Goal: Task Accomplishment & Management: Use online tool/utility

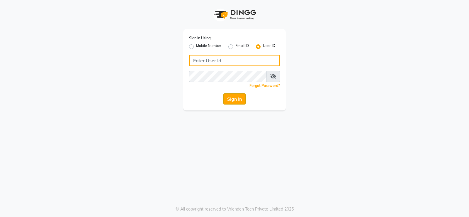
type input "prabhutasalon"
click at [241, 100] on button "Sign In" at bounding box center [235, 98] width 22 height 11
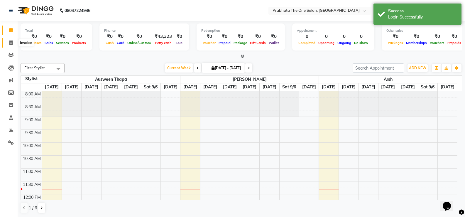
click at [15, 44] on span at bounding box center [11, 43] width 10 height 7
select select "service"
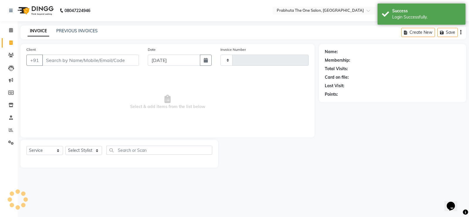
type input "1163"
select select "5326"
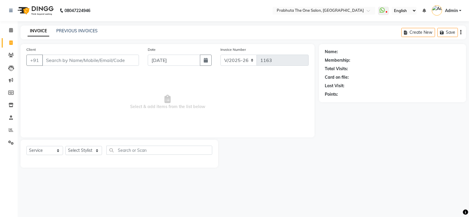
click at [17, 33] on li "Calendar" at bounding box center [9, 30] width 18 height 13
click at [12, 31] on icon at bounding box center [11, 30] width 4 height 4
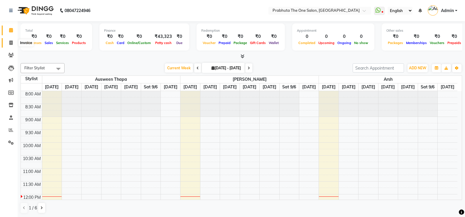
click at [10, 44] on icon at bounding box center [10, 42] width 3 height 4
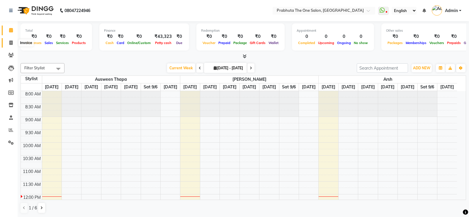
select select "service"
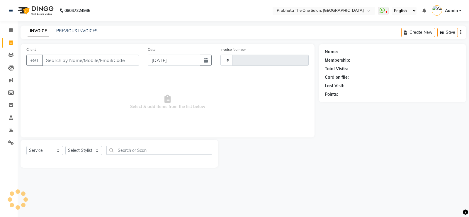
type input "1163"
select select "5326"
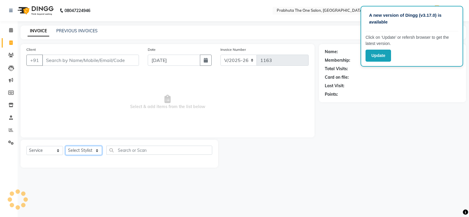
click at [77, 151] on select "Select Stylist [PERSON_NAME] [PERSON_NAME] ausween [PERSON_NAME] [PERSON_NAME] …" at bounding box center [83, 150] width 37 height 9
select select "85764"
click at [65, 146] on select "Select Stylist [PERSON_NAME] [PERSON_NAME] ausween [PERSON_NAME] [PERSON_NAME] …" at bounding box center [83, 150] width 37 height 9
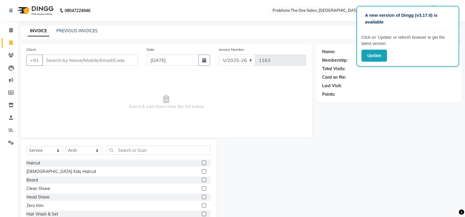
click at [202, 164] on label at bounding box center [204, 163] width 4 height 4
click at [202, 164] on input "checkbox" at bounding box center [204, 163] width 4 height 4
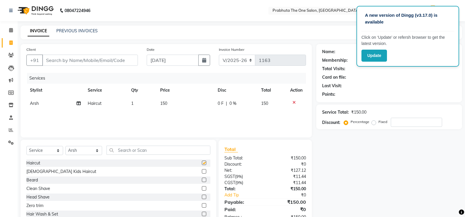
checkbox input "false"
click at [202, 180] on label at bounding box center [204, 180] width 4 height 4
click at [202, 180] on input "checkbox" at bounding box center [204, 180] width 4 height 4
checkbox input "false"
click at [137, 103] on td "1" at bounding box center [142, 103] width 29 height 13
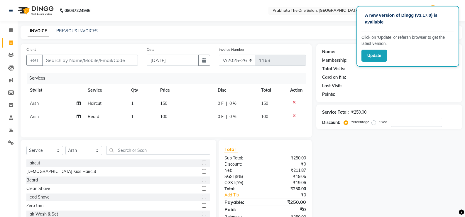
select select "85764"
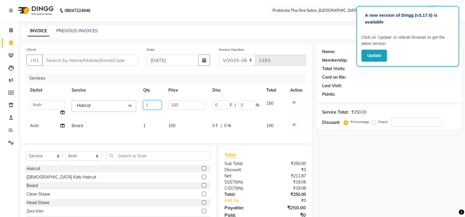
click at [150, 108] on input "1" at bounding box center [152, 104] width 18 height 9
type input "2"
click at [153, 127] on div "Services Stylist Service Qty Price Disc Total Action [PERSON_NAME] [PERSON_NAME…" at bounding box center [166, 105] width 280 height 64
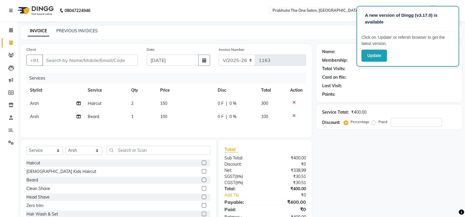
click at [137, 110] on td "1" at bounding box center [142, 116] width 29 height 13
select select "85764"
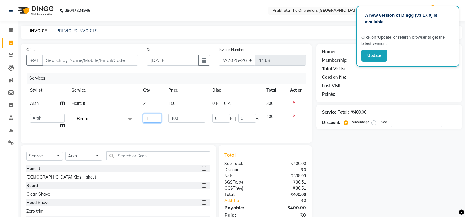
click at [159, 117] on input "1" at bounding box center [152, 118] width 18 height 9
type input "1"
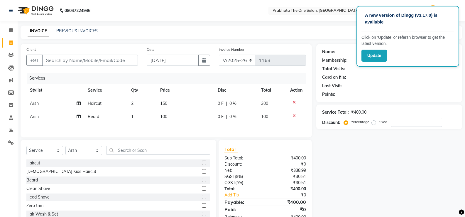
click at [102, 89] on th "Service" at bounding box center [105, 90] width 43 height 13
click at [137, 117] on td "1" at bounding box center [142, 116] width 29 height 13
select select "85764"
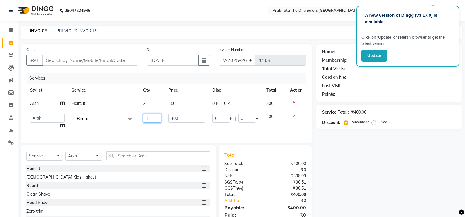
click at [149, 119] on input "1" at bounding box center [152, 118] width 18 height 9
type input "2"
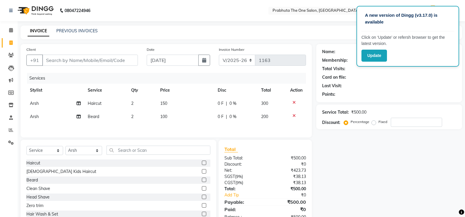
click at [138, 131] on div "Services Stylist Service Qty Price Disc Total Action Arsh Haircut 2 150 0 F | 0…" at bounding box center [166, 102] width 280 height 59
click at [73, 58] on input "Client" at bounding box center [90, 60] width 96 height 11
type input "8"
type input "0"
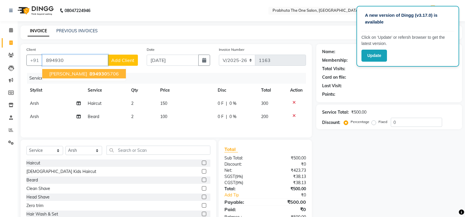
click at [78, 73] on button "Vinay Kumar 894930 5706" at bounding box center [84, 73] width 84 height 9
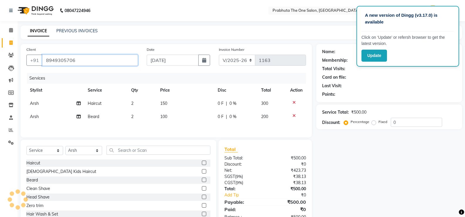
type input "8949305706"
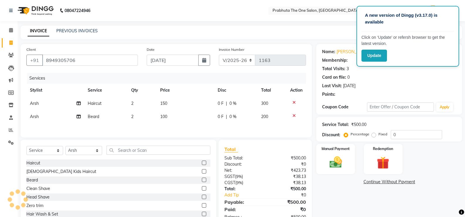
select select "1: Object"
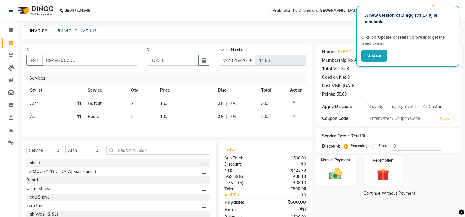
click at [333, 165] on div "Manual Payment" at bounding box center [336, 170] width 40 height 31
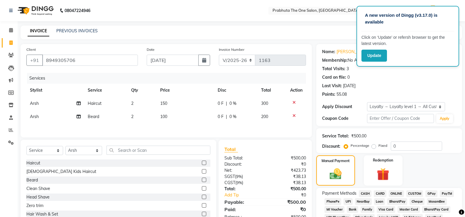
click at [396, 194] on span "ONLINE" at bounding box center [396, 193] width 15 height 7
click at [218, 102] on span "0 F" at bounding box center [221, 103] width 6 height 6
select select "85764"
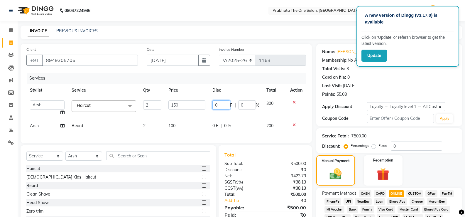
click at [218, 102] on input "0" at bounding box center [221, 104] width 18 height 9
type input "0100"
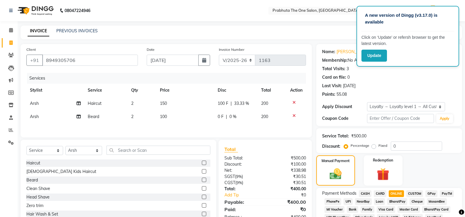
click at [192, 117] on tbody "Arsh Haircut 2 150 100 F | 33.33 % 200 Arsh Beard 2 100 0 F | 0 % 200" at bounding box center [166, 110] width 280 height 26
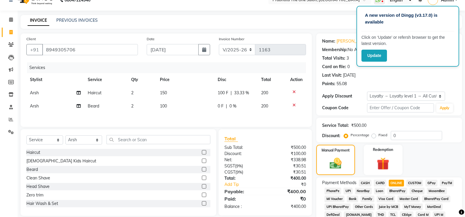
scroll to position [200, 0]
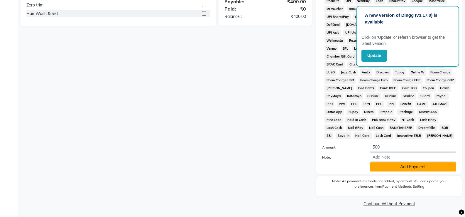
click at [400, 168] on button "Add Payment" at bounding box center [413, 166] width 86 height 9
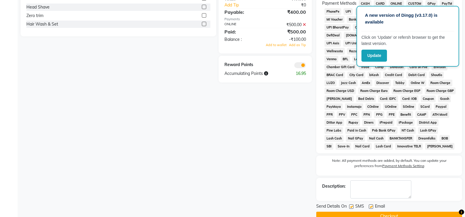
scroll to position [202, 0]
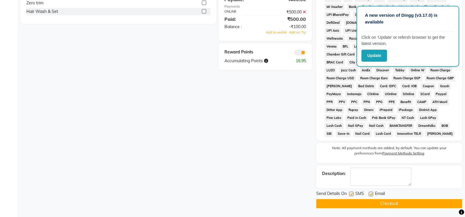
click at [340, 203] on button "Checkout" at bounding box center [389, 203] width 146 height 9
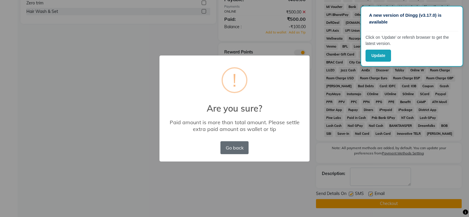
click at [232, 150] on button "Go back" at bounding box center [235, 147] width 28 height 13
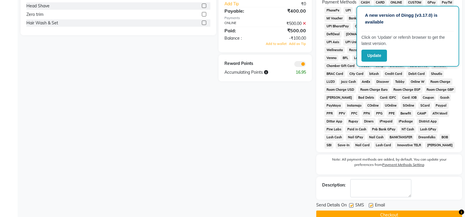
scroll to position [0, 0]
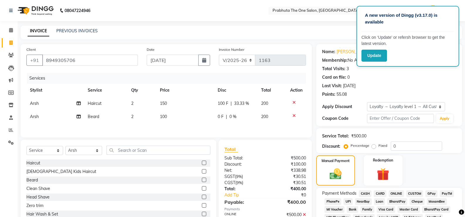
click at [222, 117] on span "0 F" at bounding box center [221, 117] width 6 height 6
select select "85764"
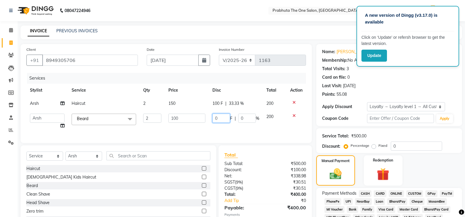
click at [222, 117] on input "0" at bounding box center [221, 118] width 18 height 9
type input "02"
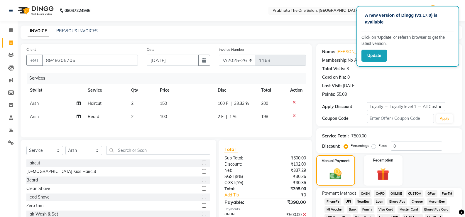
click at [225, 128] on div "Services Stylist Service Qty Price Disc Total Action Arsh Haircut 2 150 100 F |…" at bounding box center [166, 102] width 280 height 59
click at [396, 192] on span "ONLINE" at bounding box center [396, 193] width 15 height 7
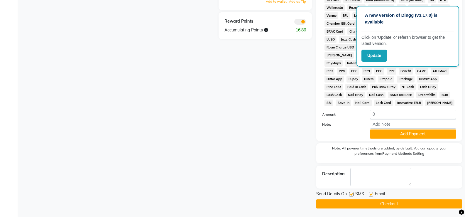
scroll to position [234, 0]
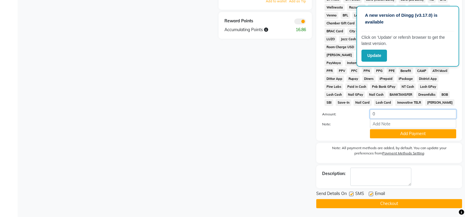
click at [384, 115] on input "0" at bounding box center [413, 113] width 86 height 9
type input "0400"
click at [281, 123] on div "Client +91 8949305706 Date 01-09-2025 Invoice Number V/2025 V/2025-26 1163 Serv…" at bounding box center [166, 9] width 300 height 398
click at [283, 147] on div "Client +91 8949305706 Date 01-09-2025 Invoice Number V/2025 V/2025-26 1163 Serv…" at bounding box center [166, 9] width 300 height 398
click at [409, 136] on button "Add Payment" at bounding box center [413, 133] width 86 height 9
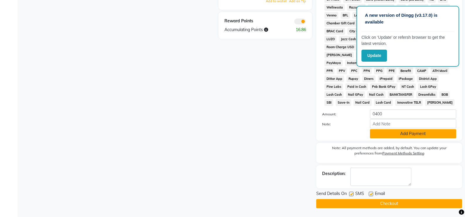
scroll to position [202, 0]
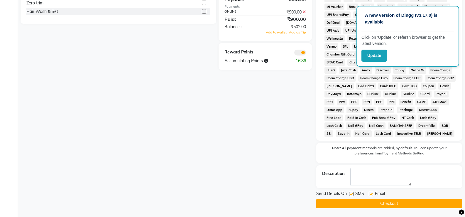
click at [374, 202] on button "Checkout" at bounding box center [389, 203] width 146 height 9
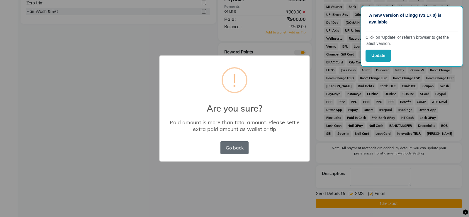
click at [234, 147] on button "Go back" at bounding box center [235, 147] width 28 height 13
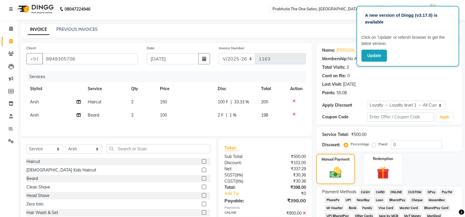
scroll to position [0, 0]
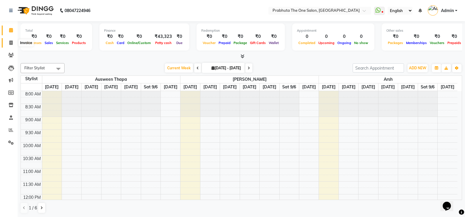
click at [16, 44] on span at bounding box center [11, 43] width 10 height 7
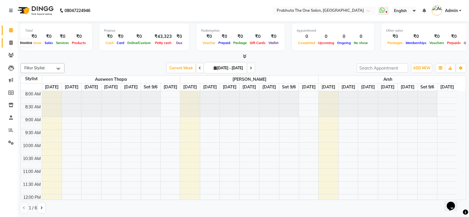
select select "service"
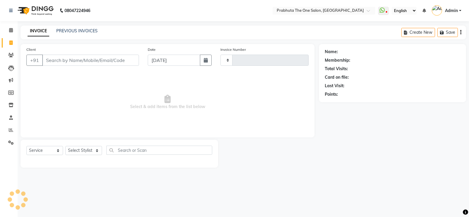
type input "1163"
select select "5326"
click at [67, 62] on input "Client" at bounding box center [90, 60] width 97 height 11
click at [112, 58] on input "Client" at bounding box center [90, 60] width 97 height 11
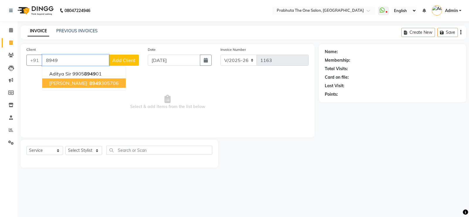
click at [78, 85] on button "[PERSON_NAME] 8949 305706" at bounding box center [84, 82] width 84 height 9
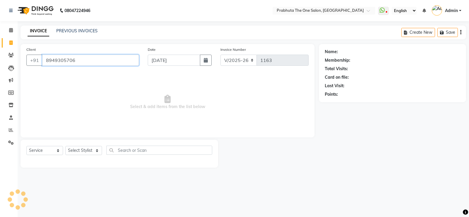
type input "8949305706"
select select "1: Object"
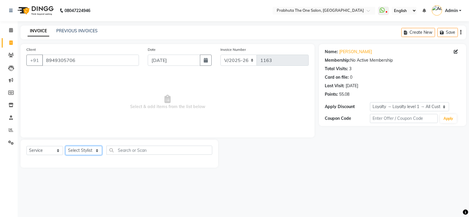
click at [77, 148] on select "Select Stylist [PERSON_NAME] [PERSON_NAME] ausween [PERSON_NAME] [PERSON_NAME] …" at bounding box center [83, 150] width 37 height 9
select select "85764"
click at [65, 146] on select "Select Stylist [PERSON_NAME] [PERSON_NAME] ausween [PERSON_NAME] [PERSON_NAME] …" at bounding box center [83, 150] width 37 height 9
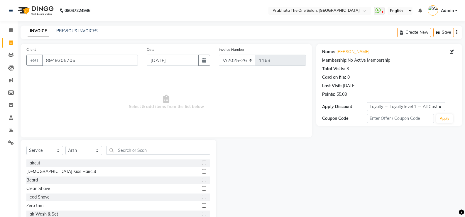
click at [202, 164] on label at bounding box center [204, 163] width 4 height 4
click at [202, 164] on input "checkbox" at bounding box center [204, 163] width 4 height 4
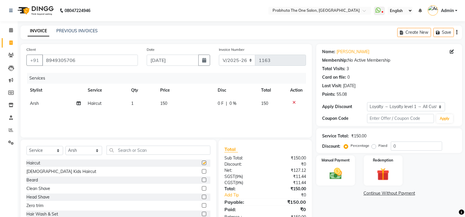
checkbox input "false"
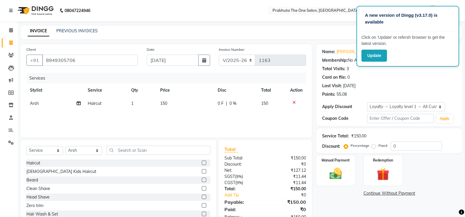
click at [202, 179] on label at bounding box center [204, 180] width 4 height 4
click at [202, 179] on input "checkbox" at bounding box center [204, 180] width 4 height 4
checkbox input "false"
click at [136, 103] on td "1" at bounding box center [142, 103] width 29 height 13
select select "85764"
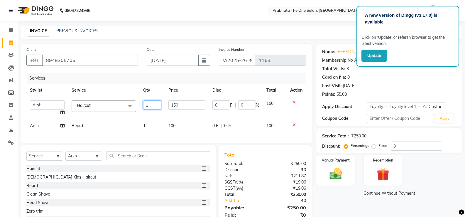
click at [148, 105] on input "1" at bounding box center [152, 104] width 18 height 9
type input "2"
click at [151, 124] on div "Services Stylist Service Qty Price Disc Total Action [PERSON_NAME] [PERSON_NAME…" at bounding box center [166, 105] width 280 height 64
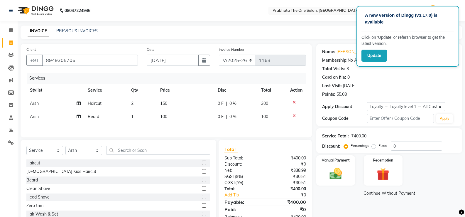
click at [144, 117] on td "1" at bounding box center [142, 116] width 29 height 13
select select "85764"
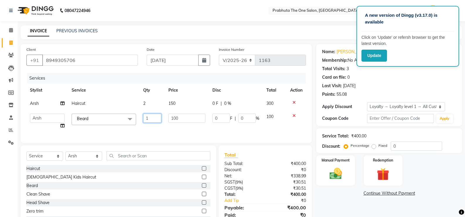
click at [149, 116] on input "1" at bounding box center [152, 118] width 18 height 9
type input "2"
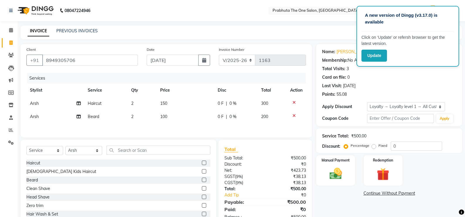
click at [165, 129] on div "Services Stylist Service Qty Price Disc Total Action Arsh Haircut 2 150 0 F | 0…" at bounding box center [166, 102] width 280 height 59
click at [220, 103] on span "0 F" at bounding box center [221, 103] width 6 height 6
select select "85764"
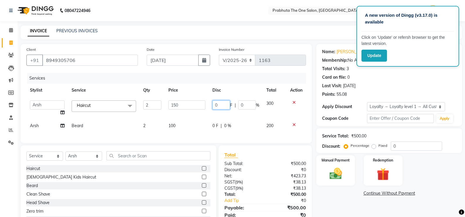
click at [220, 103] on input "0" at bounding box center [221, 104] width 18 height 9
type input "0100"
click at [192, 116] on tbody "[PERSON_NAME] [PERSON_NAME] ausween [PERSON_NAME] [PERSON_NAME] [PERSON_NAME] […" at bounding box center [166, 115] width 280 height 36
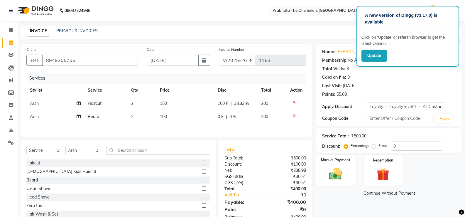
drag, startPoint x: 328, startPoint y: 165, endPoint x: 343, endPoint y: 167, distance: 15.1
click at [328, 165] on div "Manual Payment" at bounding box center [336, 170] width 40 height 31
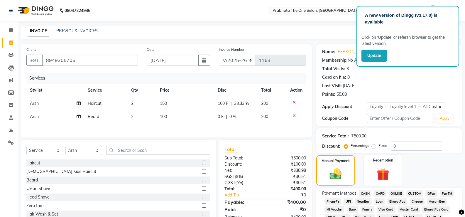
click at [396, 195] on span "ONLINE" at bounding box center [396, 193] width 15 height 7
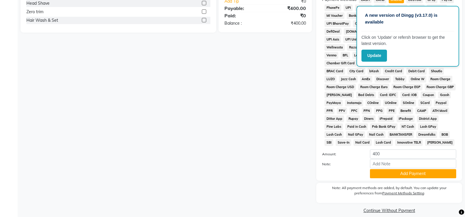
scroll to position [200, 0]
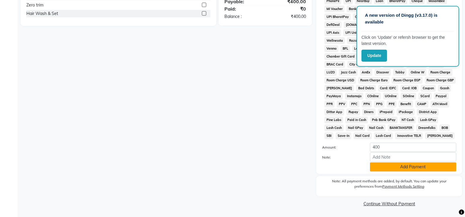
click at [390, 168] on button "Add Payment" at bounding box center [413, 166] width 86 height 9
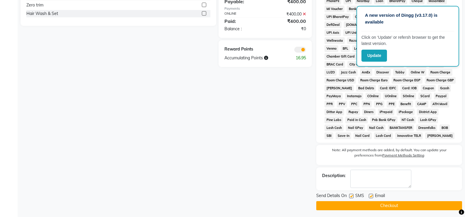
click at [385, 205] on button "Checkout" at bounding box center [389, 205] width 146 height 9
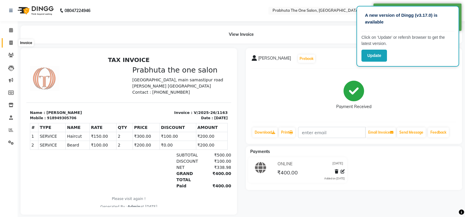
click at [12, 41] on icon at bounding box center [10, 42] width 3 height 4
select select "service"
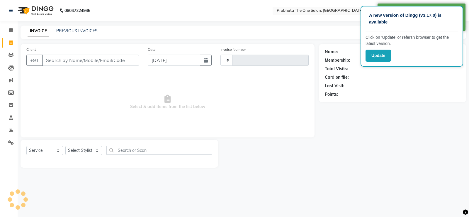
type input "1164"
select select "5326"
